Goal: Navigation & Orientation: Find specific page/section

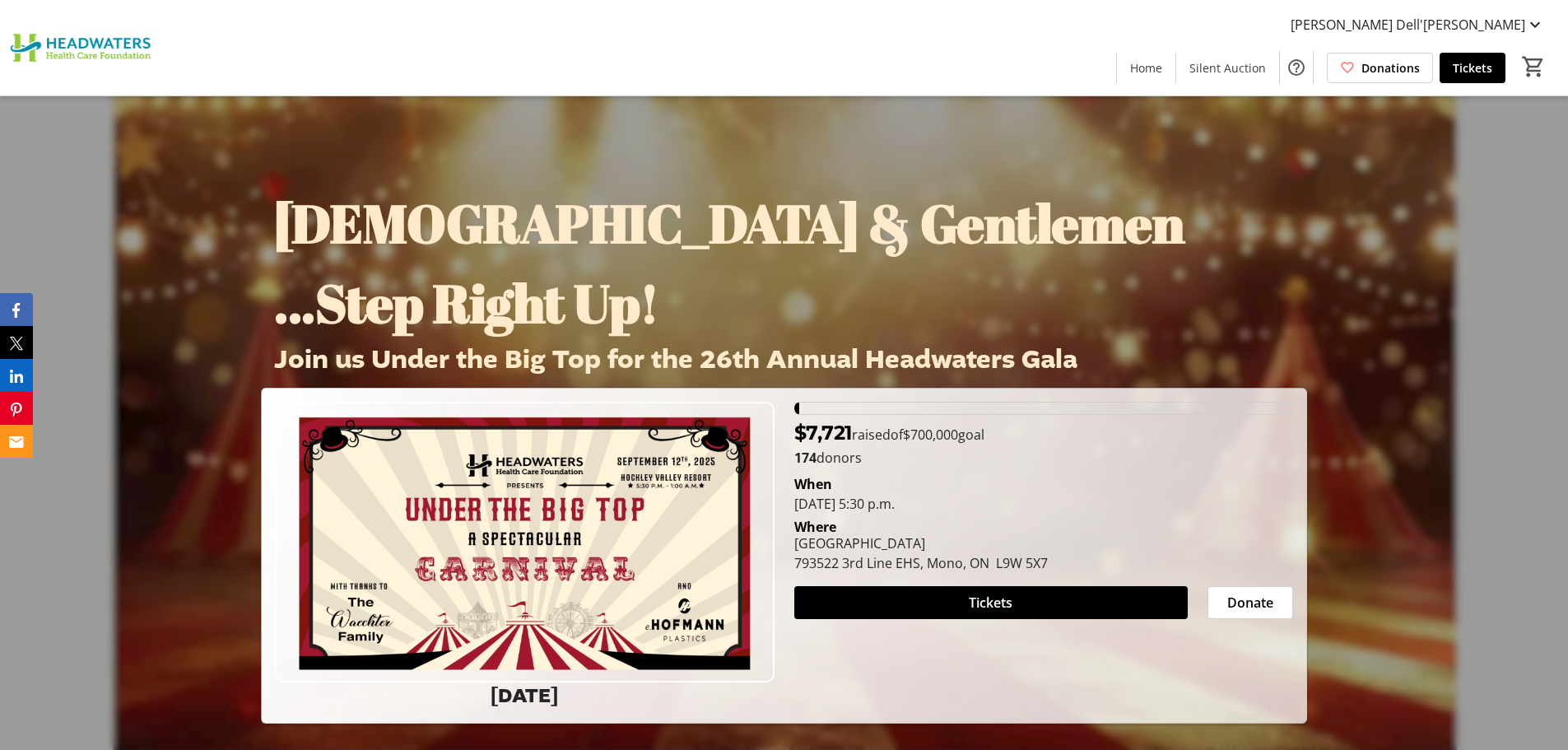
scroll to position [9990, 0]
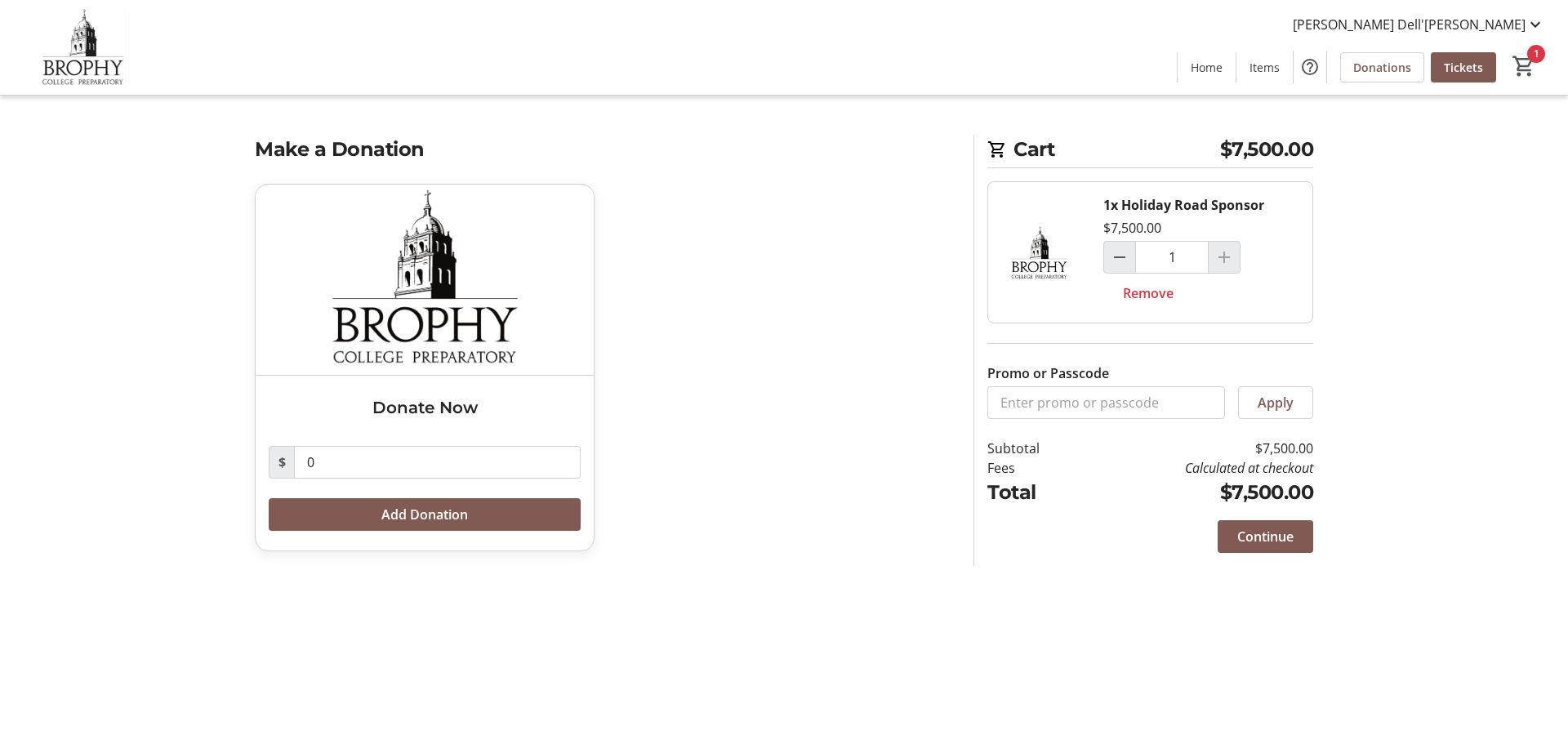
click at [806, 170] on tr-checkout-donation-select-ui "Make a Donation Donate Now Read more $ 0 Add Donation" at bounding box center [604, 352] width 699 height 436
